Goal: Use online tool/utility: Utilize a website feature to perform a specific function

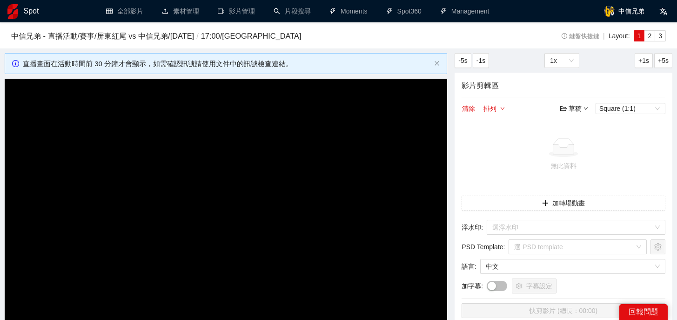
scroll to position [46, 0]
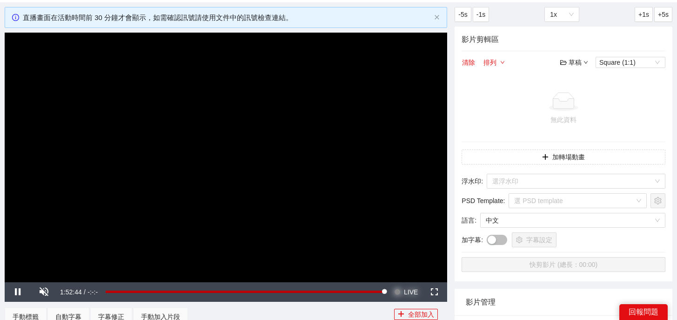
click at [403, 290] on button "Seek to live, currently behind live LIVE" at bounding box center [406, 292] width 30 height 20
click at [382, 291] on div "-0:01:41" at bounding box center [244, 291] width 277 height 3
click at [411, 296] on span "LIVE" at bounding box center [411, 292] width 14 height 20
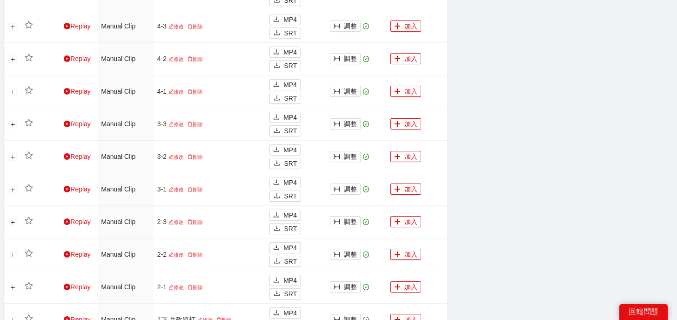
scroll to position [534, 0]
